Goal: Task Accomplishment & Management: Manage account settings

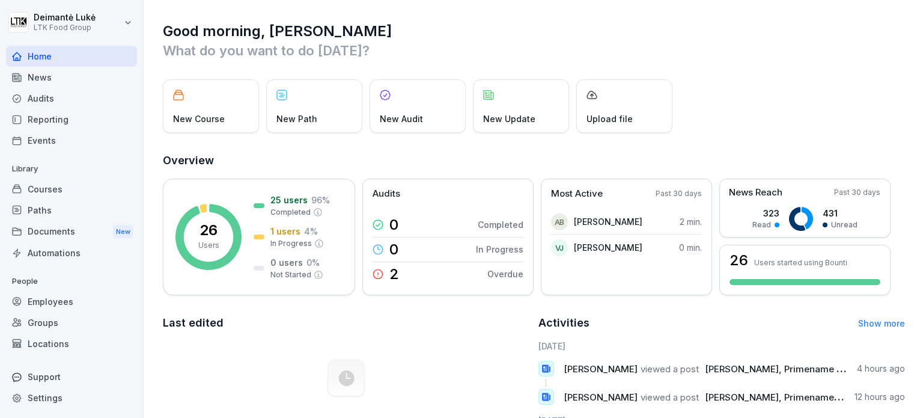
click at [76, 303] on div "Employees" at bounding box center [71, 301] width 131 height 21
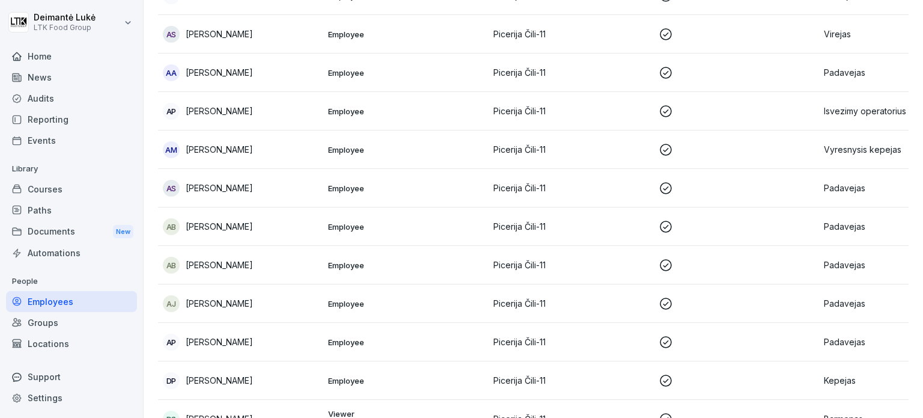
scroll to position [180, 0]
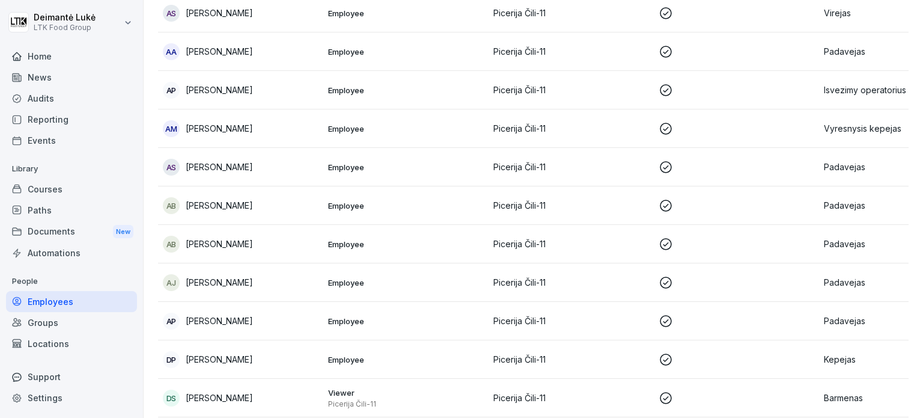
click at [805, 243] on p at bounding box center [737, 244] width 156 height 14
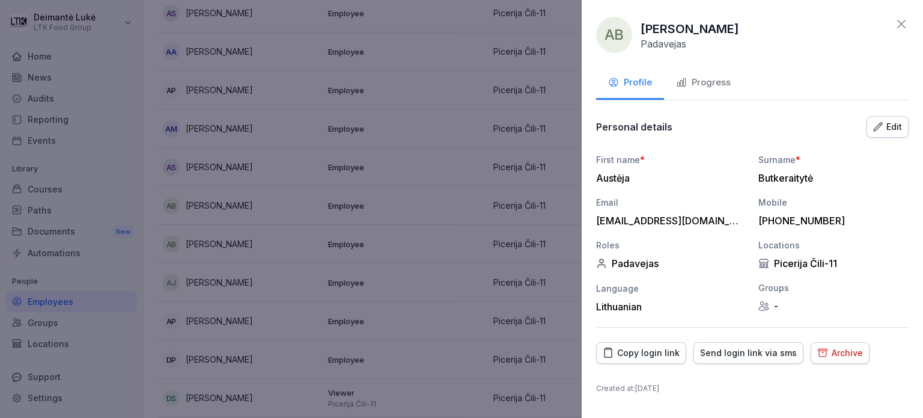
click at [828, 358] on div "Archive" at bounding box center [840, 352] width 46 height 13
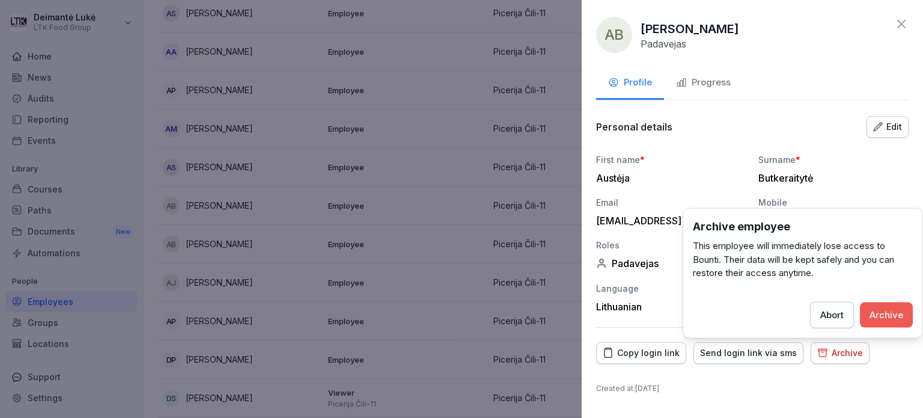
click at [881, 319] on div "Archive" at bounding box center [887, 314] width 34 height 13
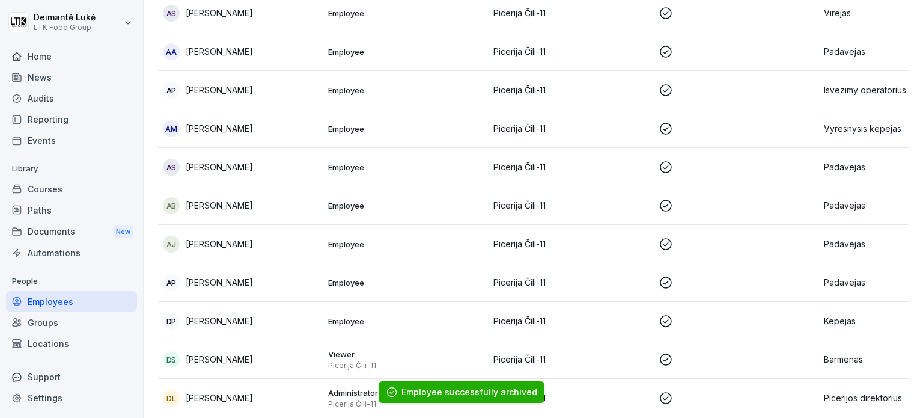
click at [548, 284] on p "Picerija Čili-11" at bounding box center [571, 282] width 156 height 13
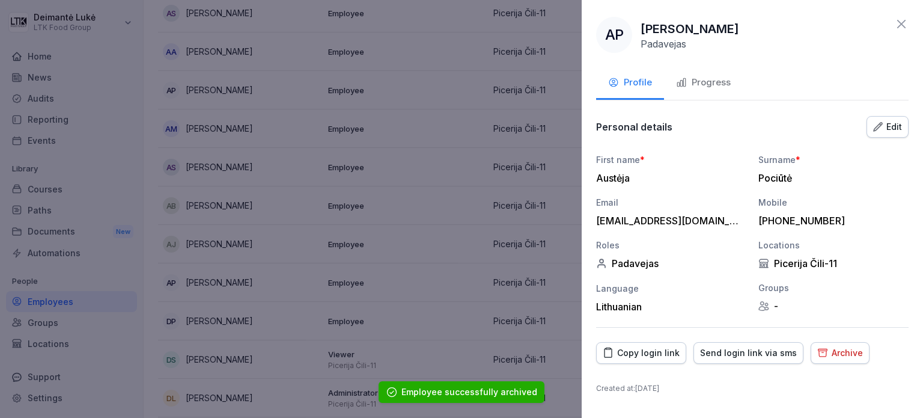
click at [823, 348] on div "Archive" at bounding box center [840, 352] width 46 height 13
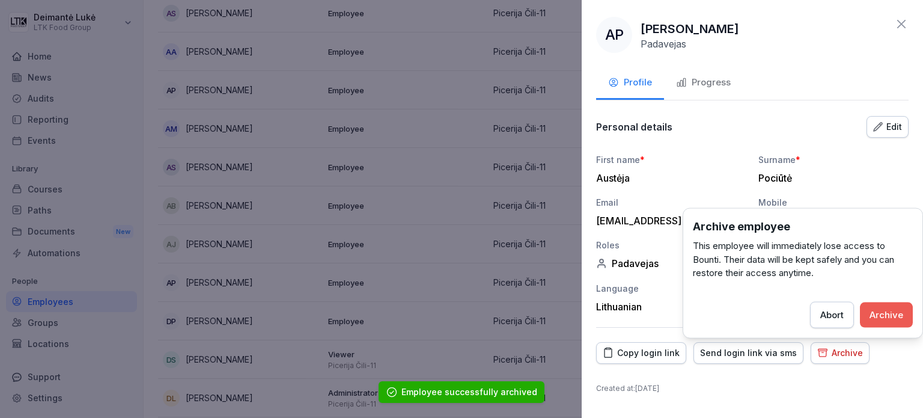
click at [873, 316] on div "Archive" at bounding box center [887, 314] width 34 height 13
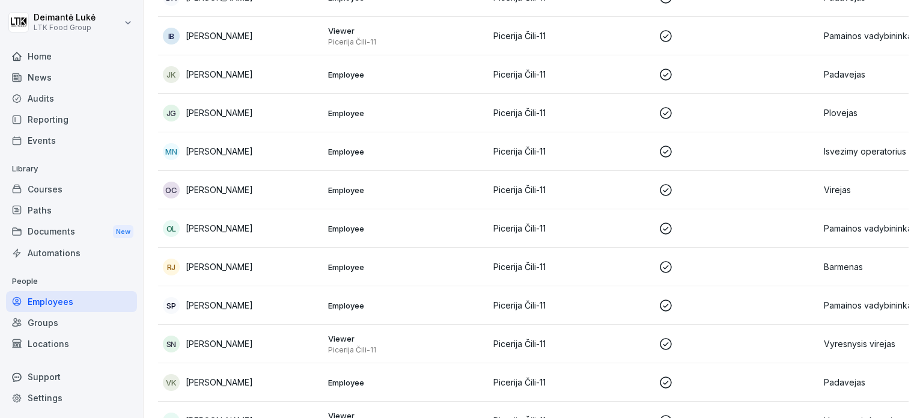
scroll to position [601, 0]
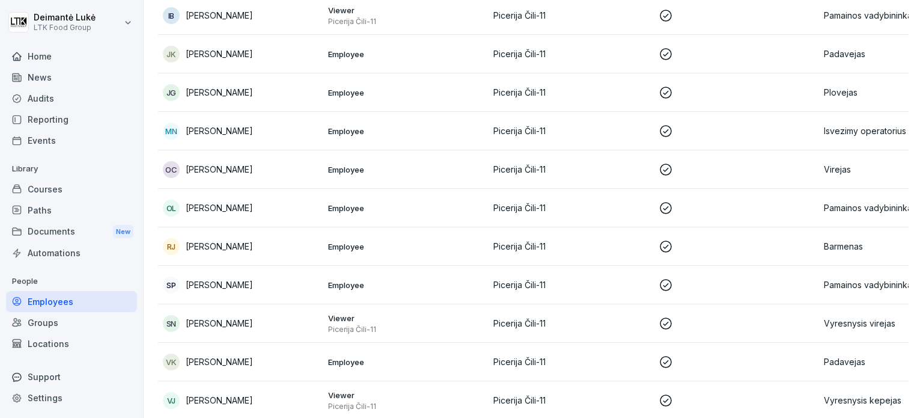
click at [564, 249] on p "Picerija Čili-11" at bounding box center [571, 246] width 156 height 13
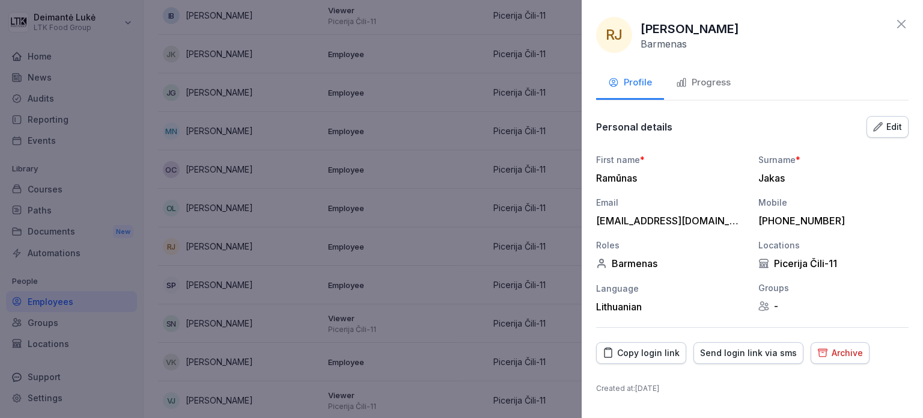
click at [832, 355] on div "Archive" at bounding box center [840, 352] width 46 height 13
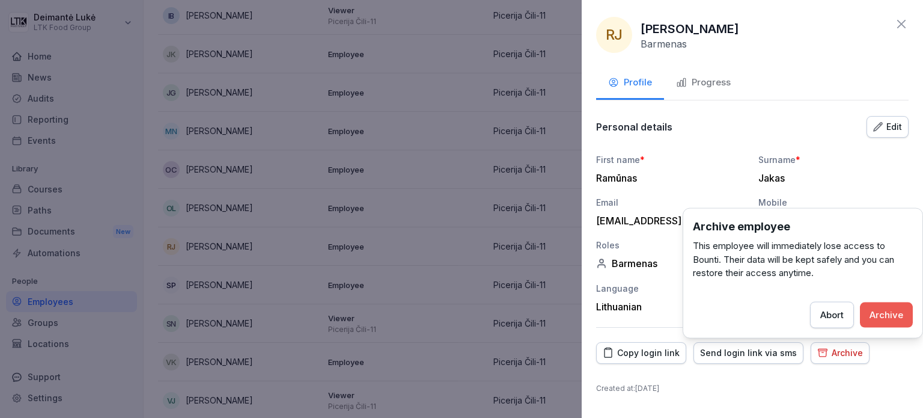
click at [892, 320] on div "Archive" at bounding box center [887, 314] width 34 height 13
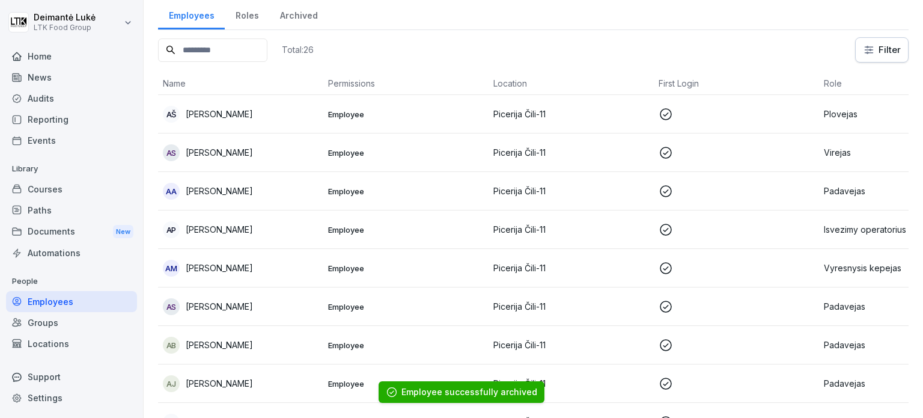
scroll to position [0, 0]
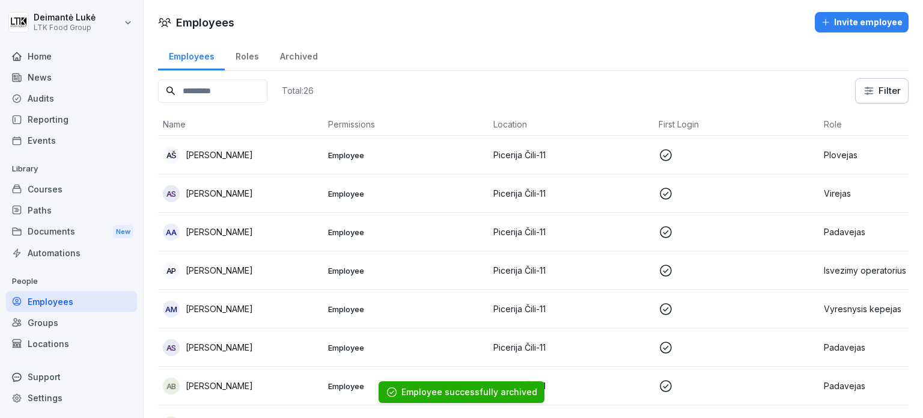
click at [46, 63] on div "Home" at bounding box center [71, 56] width 131 height 21
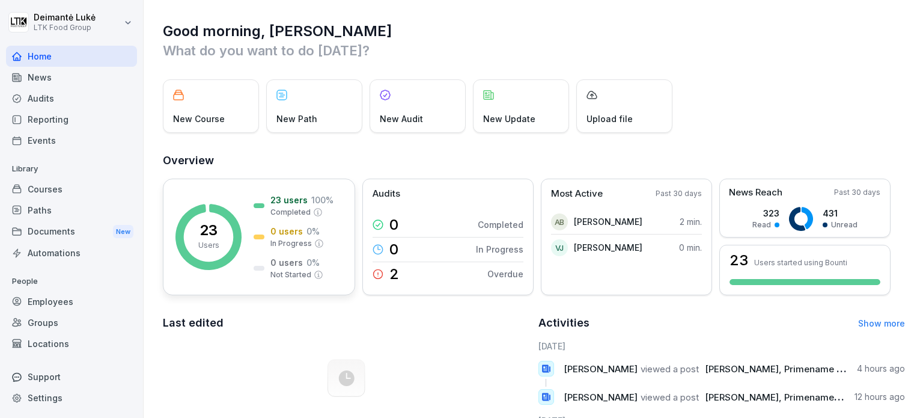
click at [208, 249] on p "Users" at bounding box center [208, 245] width 21 height 11
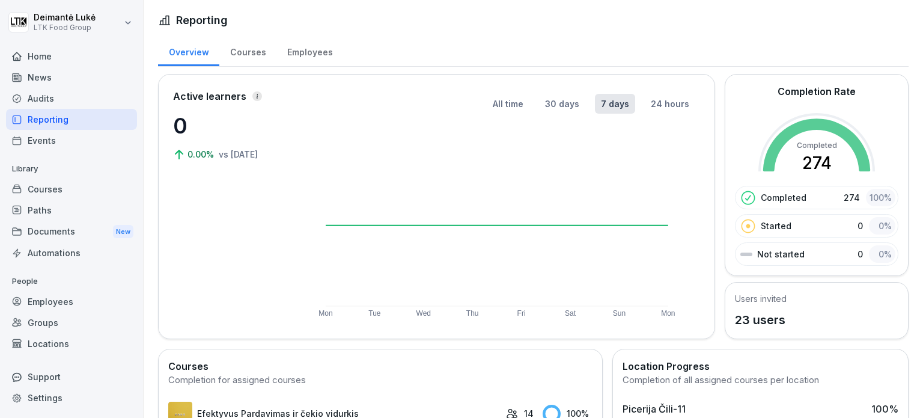
click at [298, 52] on div "Employees" at bounding box center [310, 50] width 67 height 31
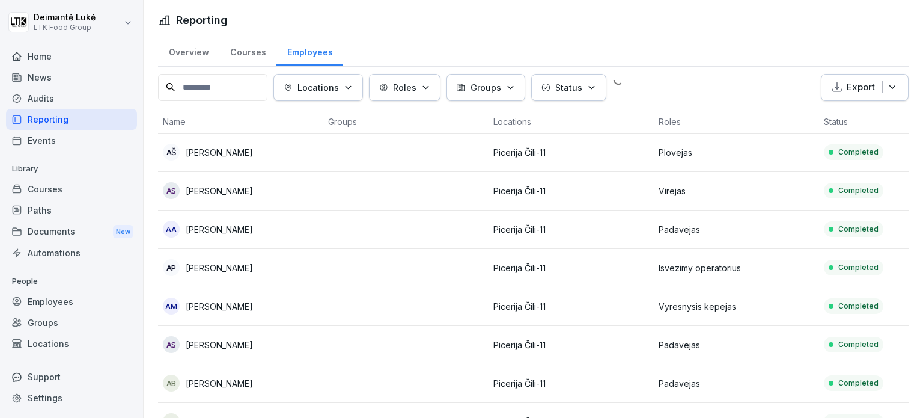
click at [256, 52] on div "Courses" at bounding box center [247, 50] width 57 height 31
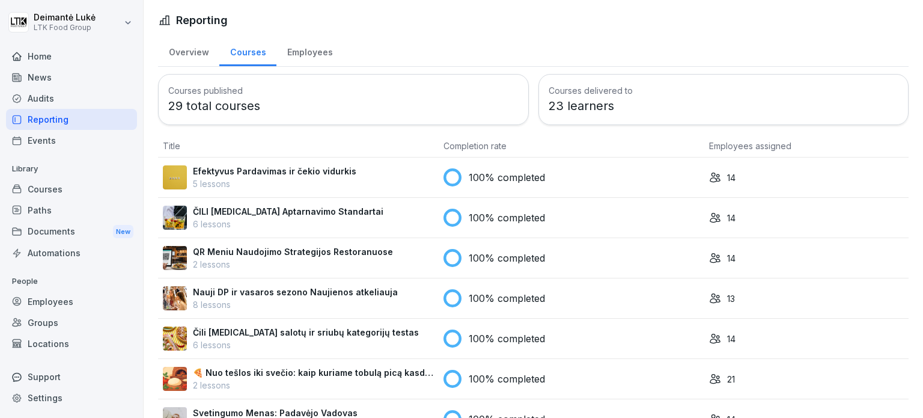
click at [41, 64] on div "Home" at bounding box center [71, 56] width 131 height 21
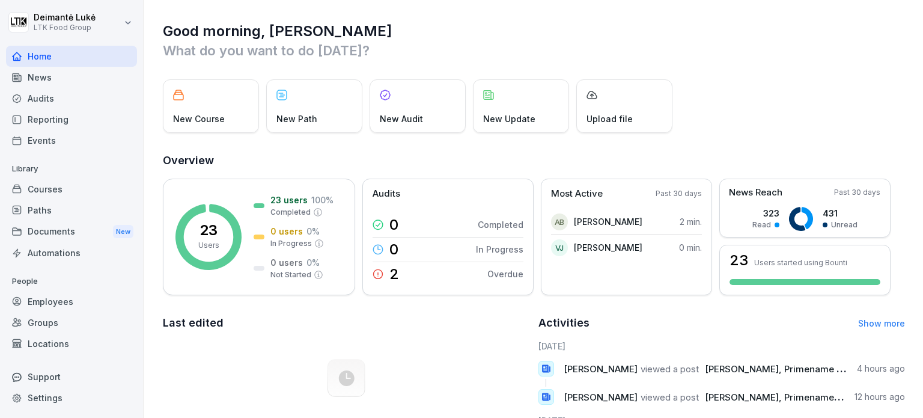
click at [44, 79] on div "News" at bounding box center [71, 77] width 131 height 21
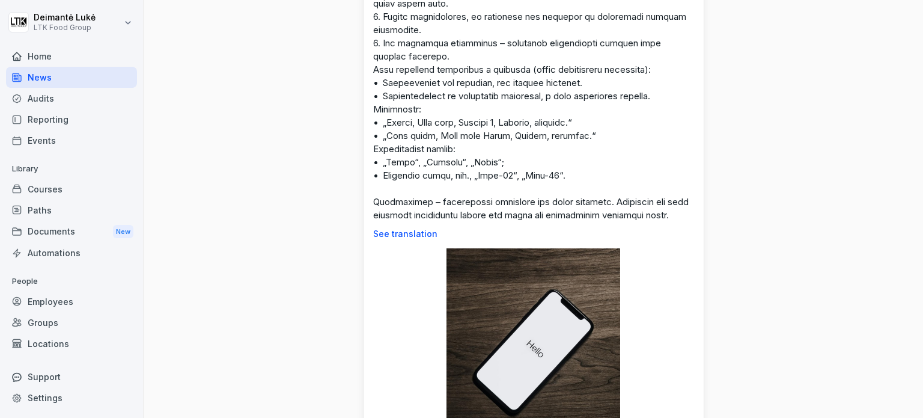
scroll to position [842, 0]
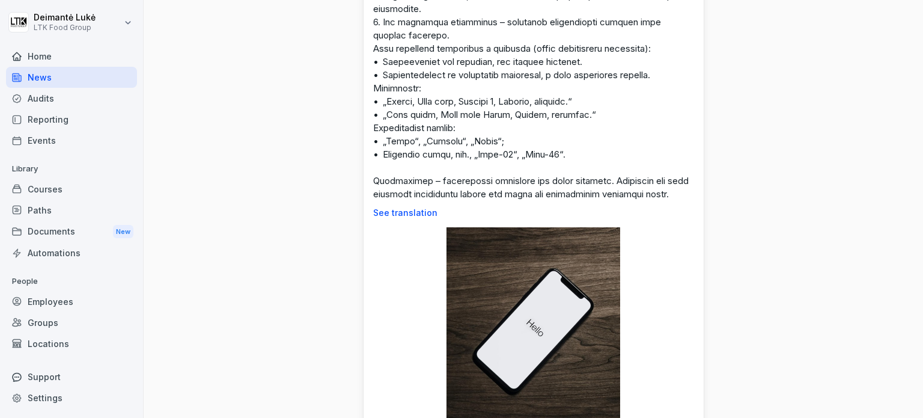
click at [43, 50] on div "Home" at bounding box center [71, 56] width 131 height 21
